Goal: Task Accomplishment & Management: Manage account settings

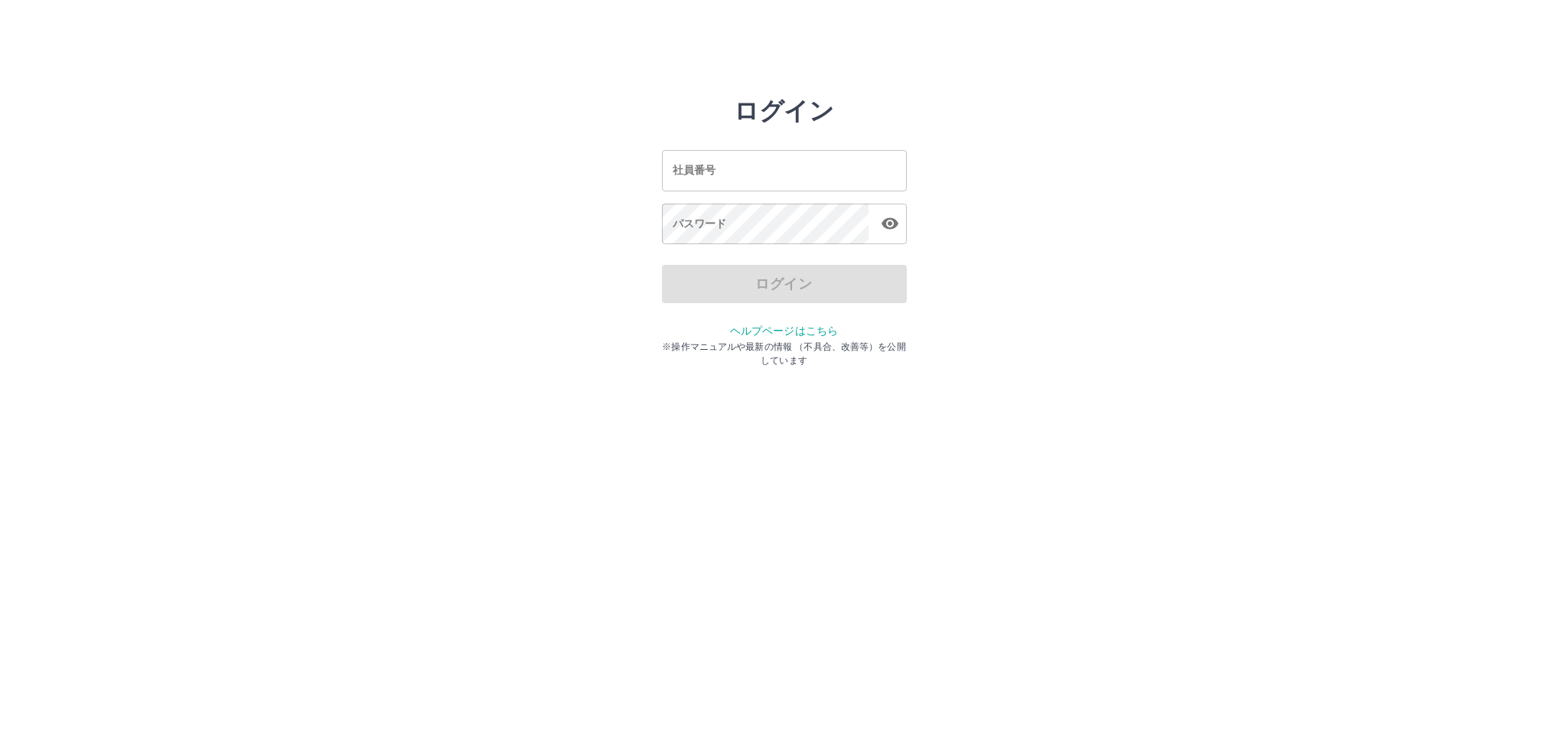
drag, startPoint x: 0, startPoint y: 0, endPoint x: 717, endPoint y: 175, distance: 738.0
click at [717, 174] on input "社員番号" at bounding box center [784, 169] width 245 height 40
type input "*******"
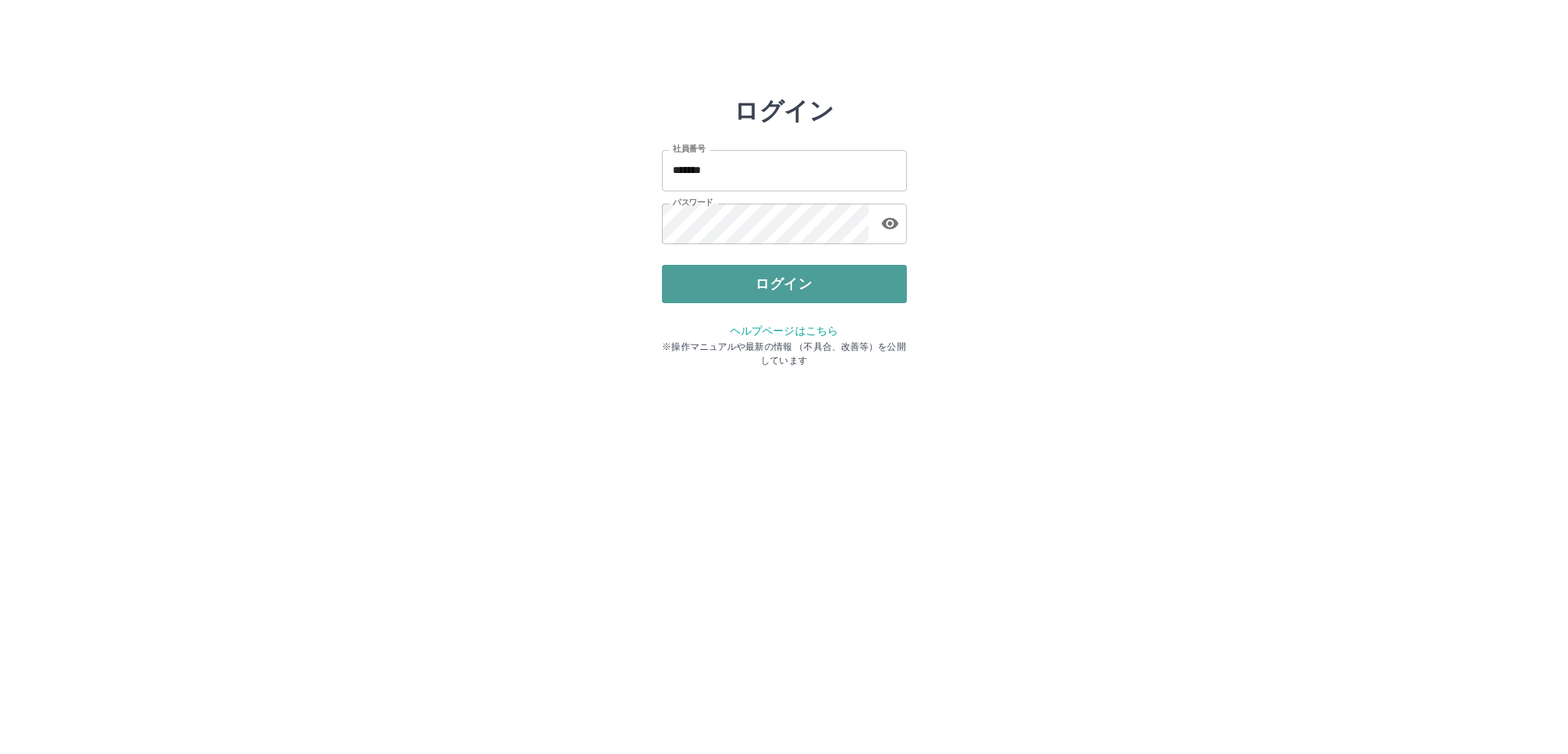
click at [776, 274] on button "ログイン" at bounding box center [784, 284] width 245 height 38
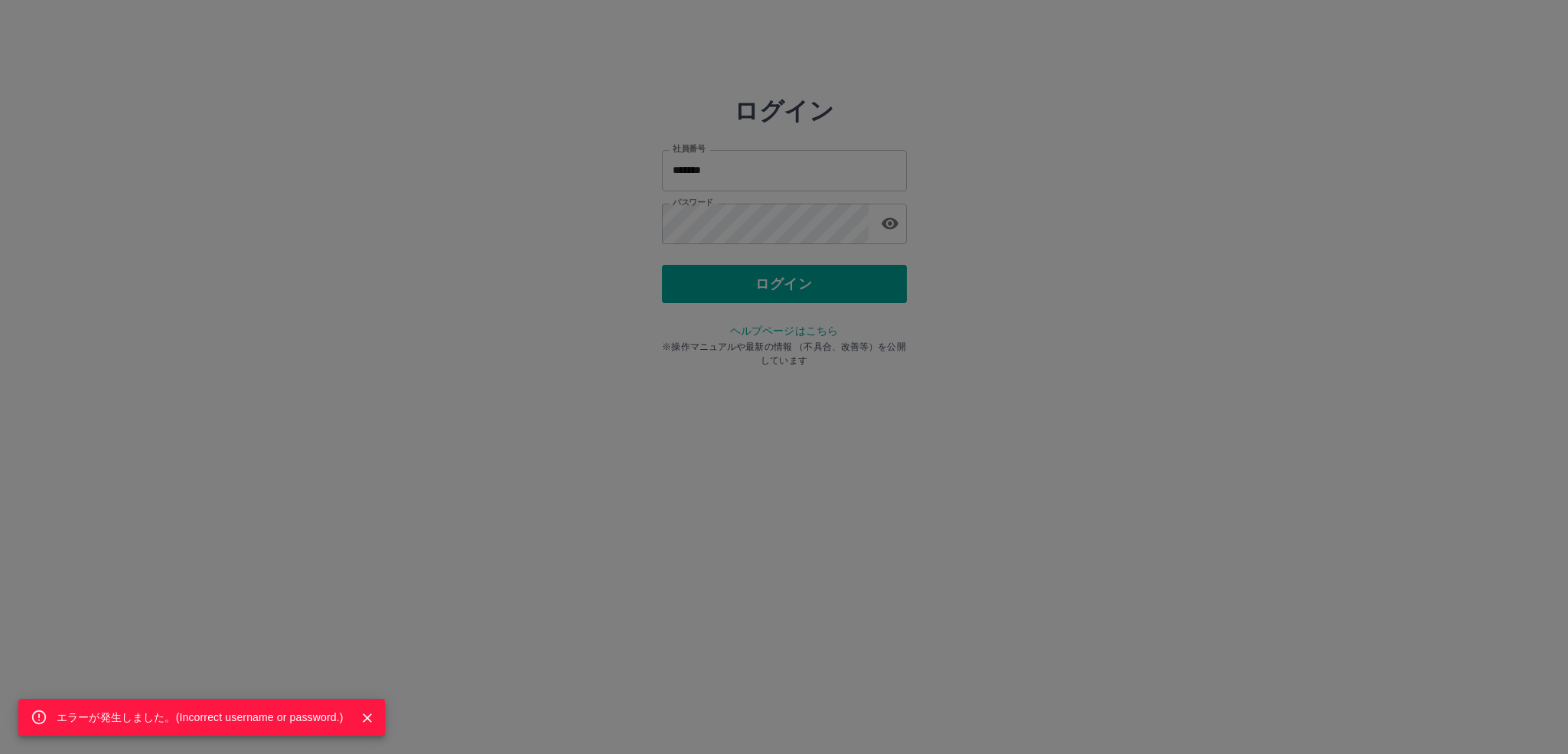
click at [600, 419] on div "エラーが発生しました。( Incorrect username or password. )" at bounding box center [784, 377] width 1568 height 754
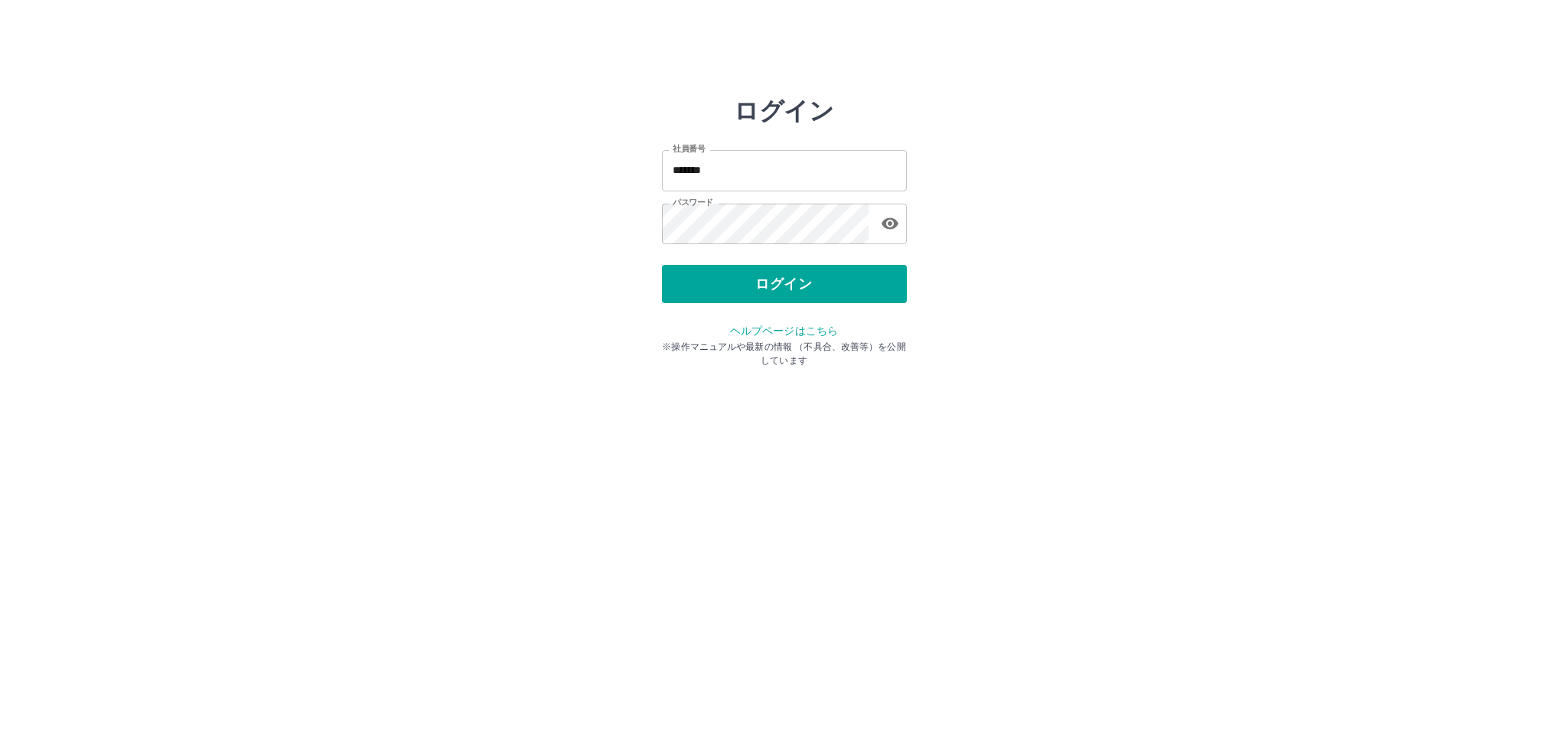
click at [896, 221] on icon "button" at bounding box center [890, 223] width 18 height 18
click at [780, 285] on button "ログイン" at bounding box center [784, 284] width 245 height 38
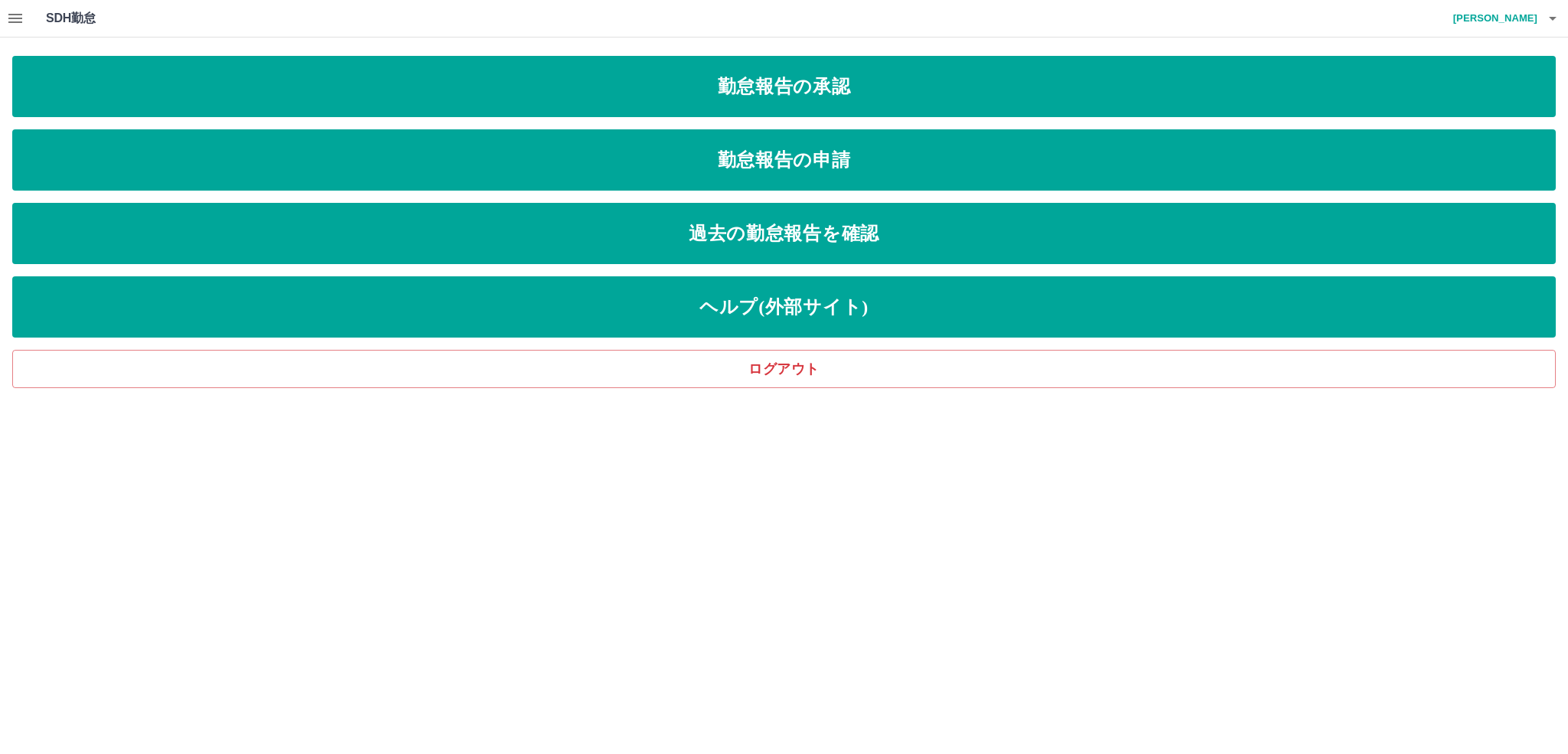
click at [14, 21] on icon "button" at bounding box center [15, 18] width 13 height 10
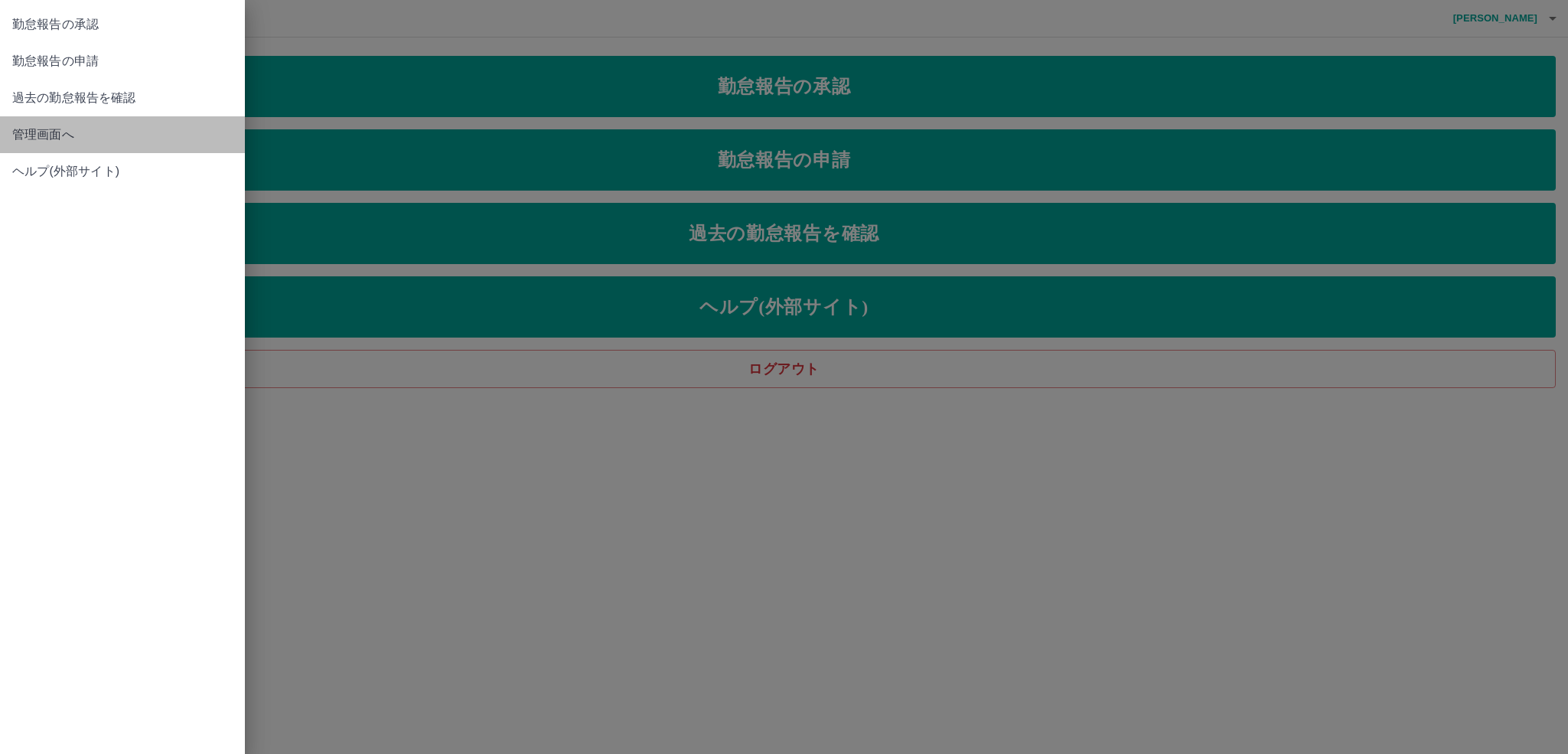
click at [56, 129] on span "管理画面へ" at bounding box center [122, 135] width 220 height 18
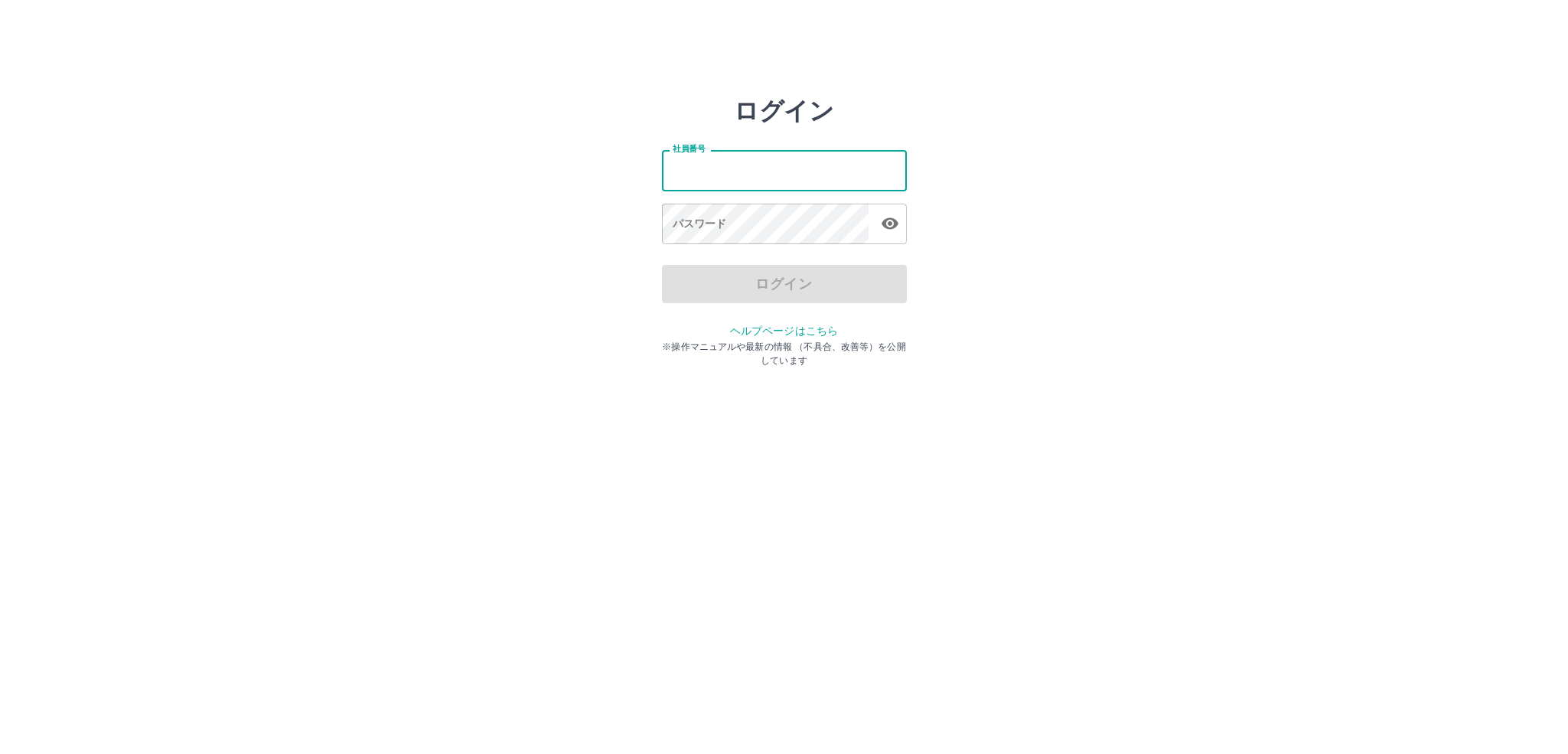
click at [694, 170] on input "社員番号" at bounding box center [784, 169] width 245 height 40
type input "*******"
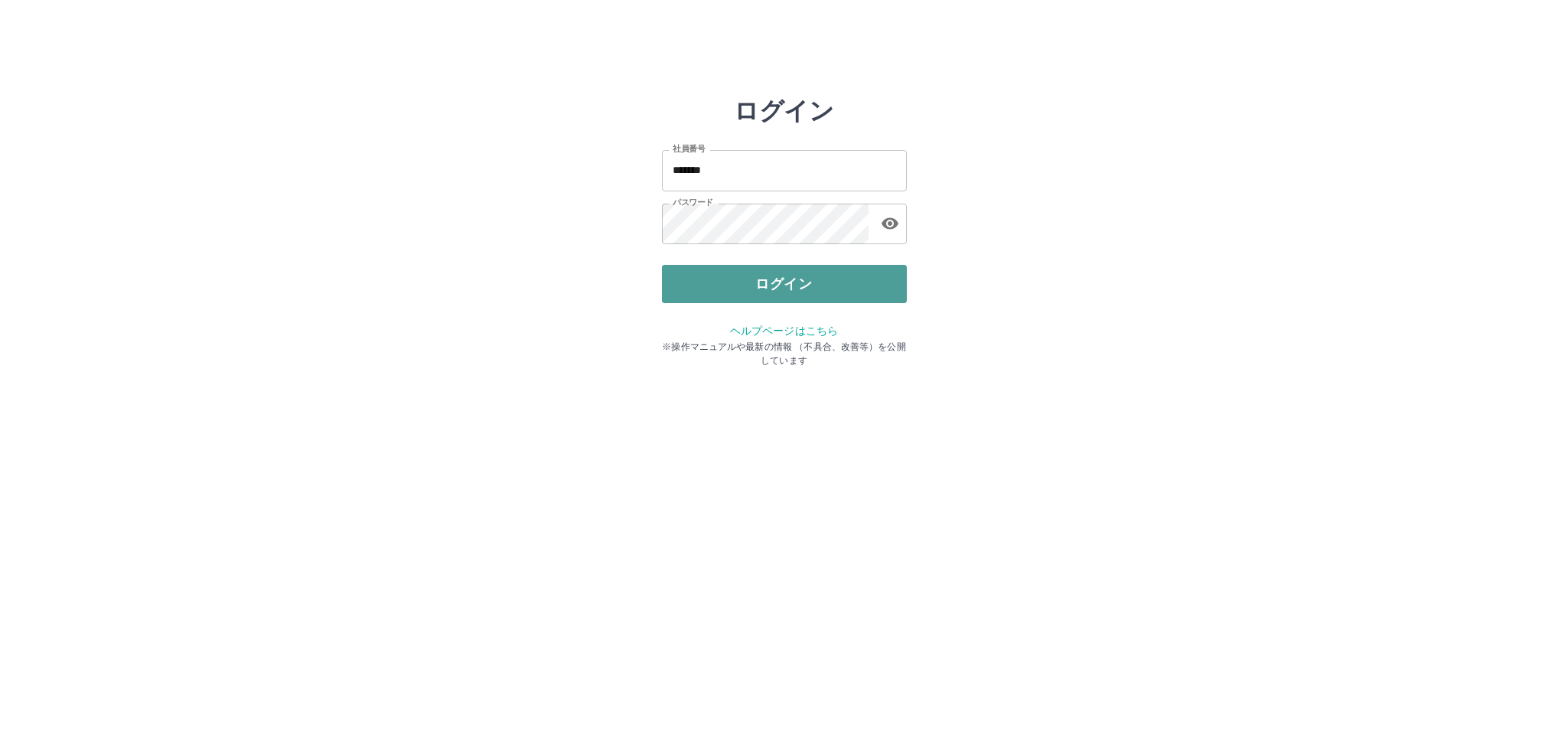
click at [725, 281] on button "ログイン" at bounding box center [784, 284] width 245 height 38
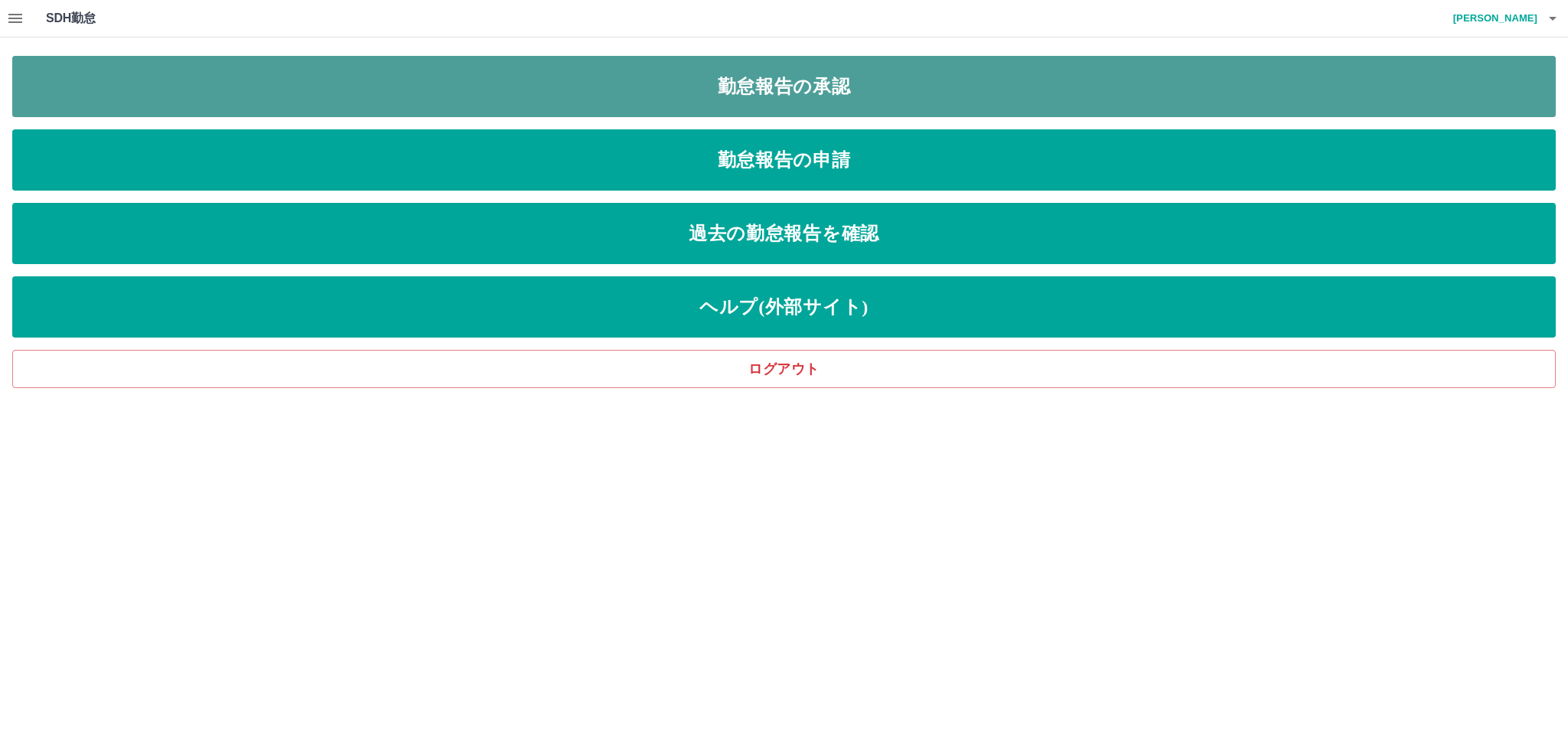
click at [538, 99] on link "勤怠報告の承認" at bounding box center [784, 86] width 1543 height 61
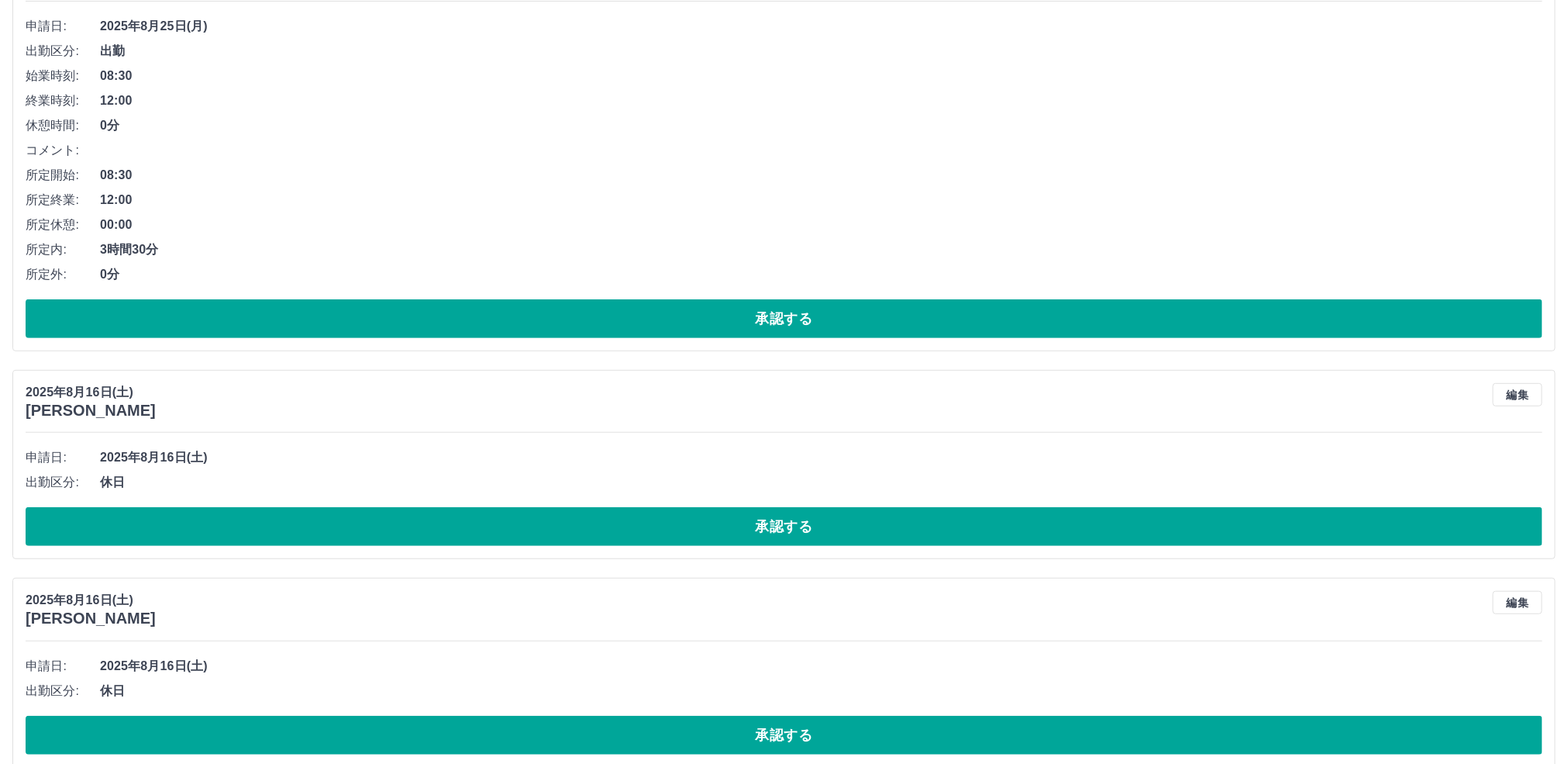
scroll to position [108, 0]
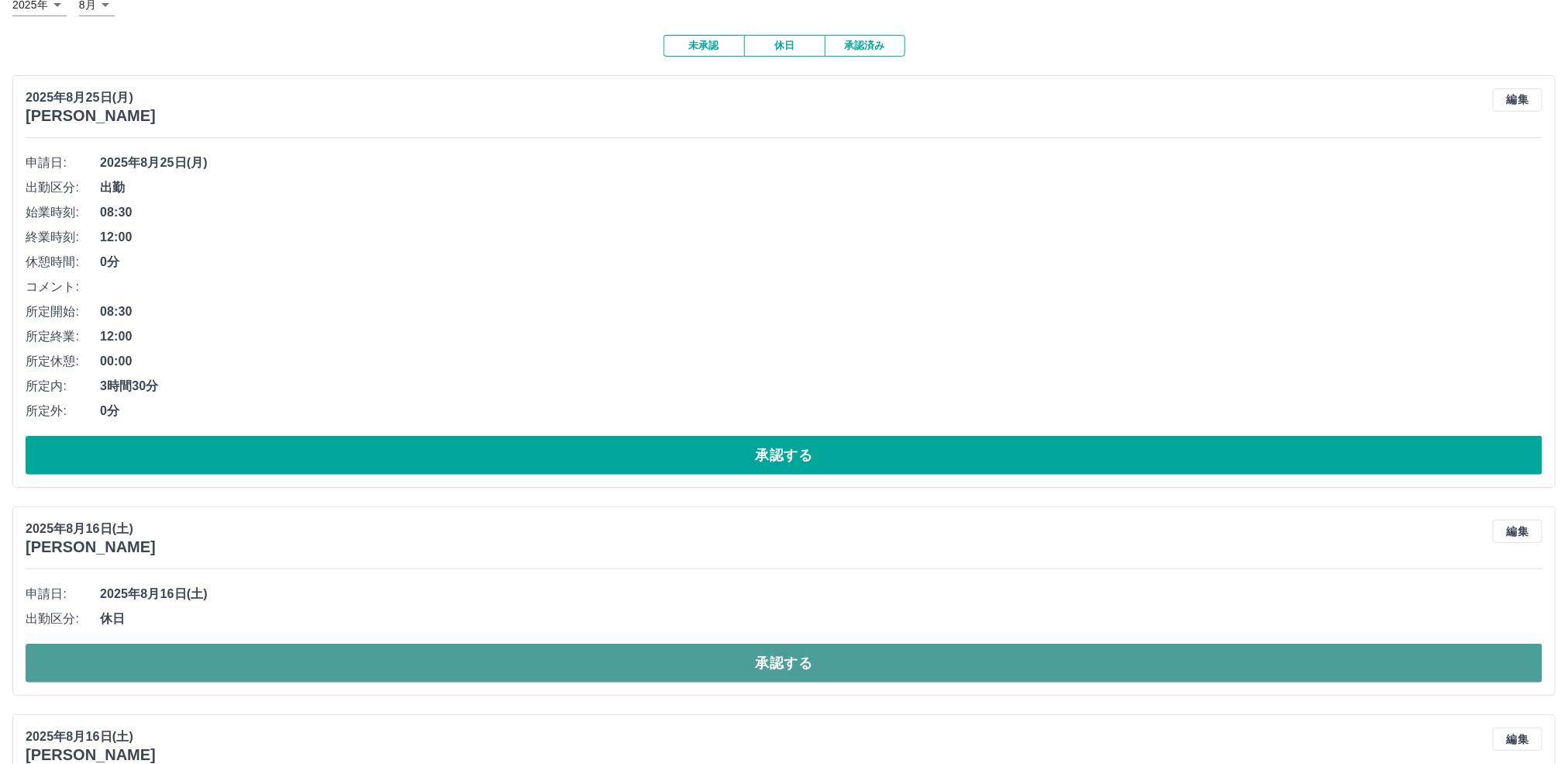
click at [391, 666] on button "承認する" at bounding box center [784, 663] width 1517 height 39
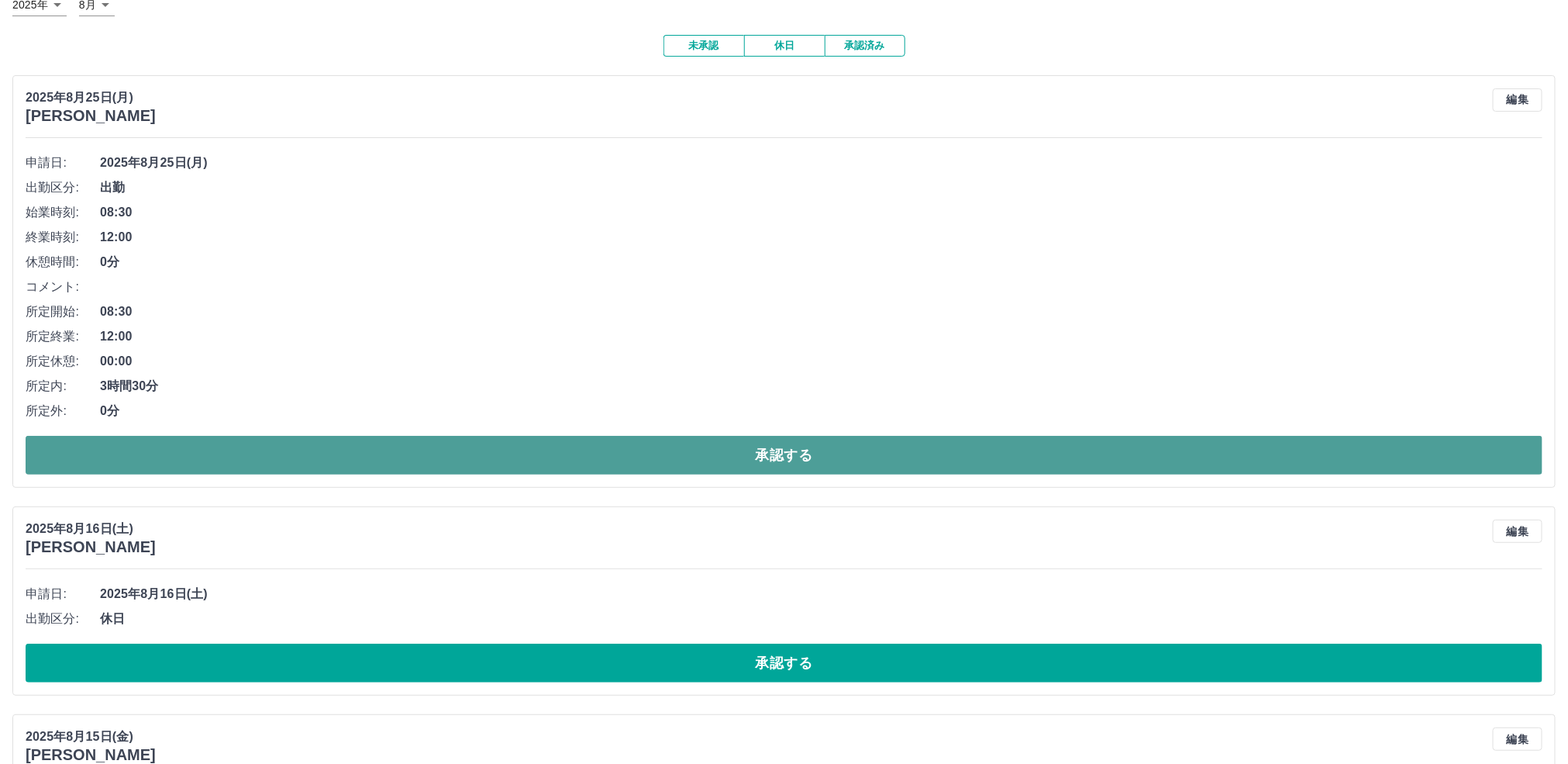
click at [768, 452] on button "承認する" at bounding box center [784, 455] width 1517 height 39
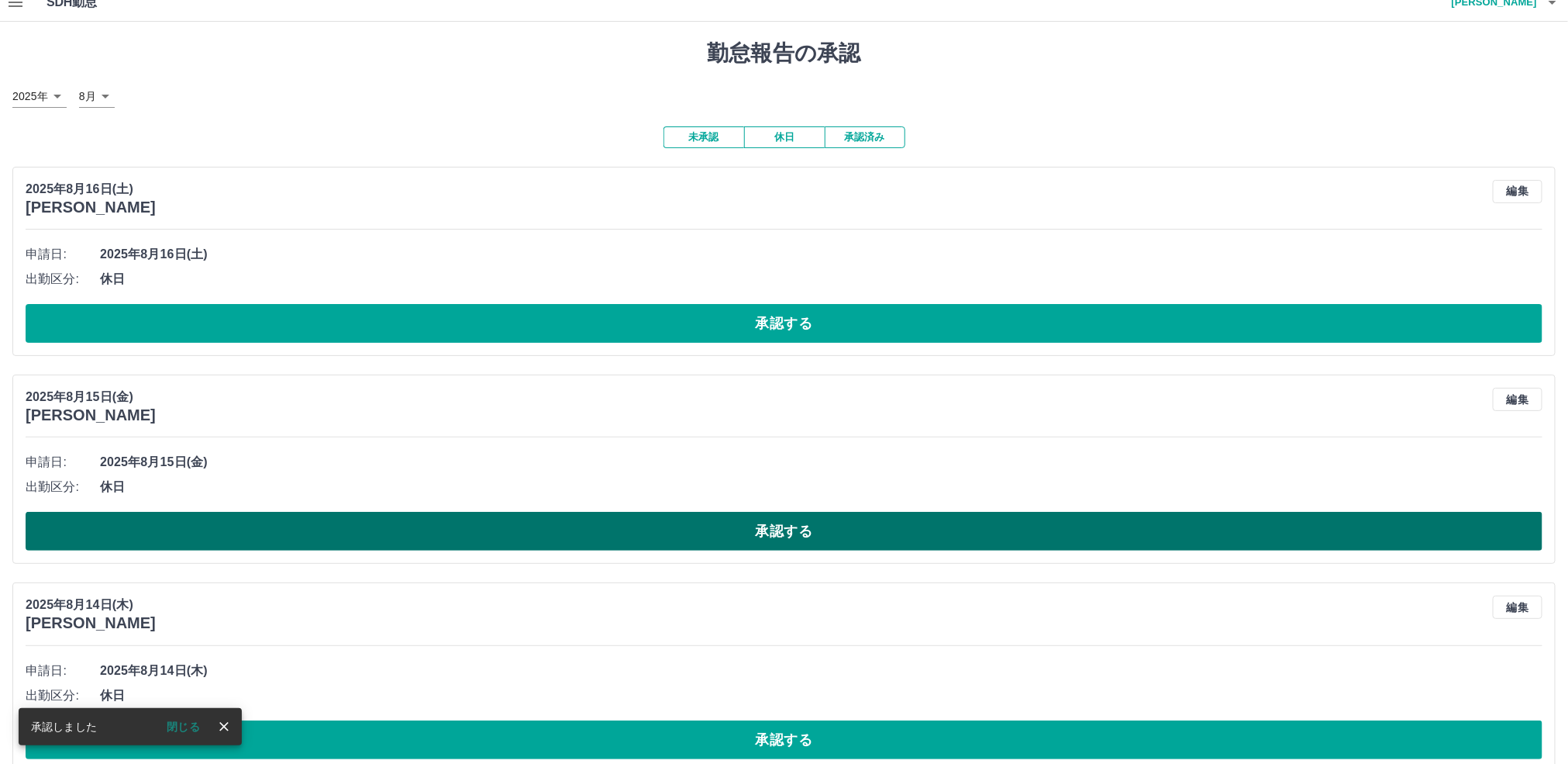
scroll to position [0, 0]
